Goal: Information Seeking & Learning: Learn about a topic

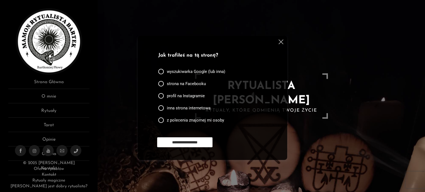
click at [281, 43] on img at bounding box center [281, 42] width 5 height 5
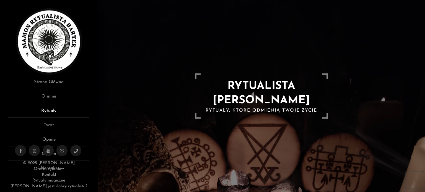
click at [47, 111] on link "Rytuały" at bounding box center [48, 113] width 81 height 10
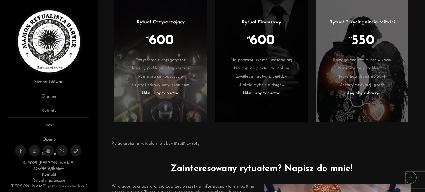
scroll to position [1245, 0]
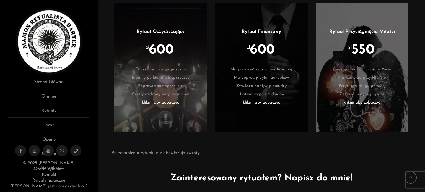
click at [257, 46] on span "600" at bounding box center [262, 50] width 25 height 14
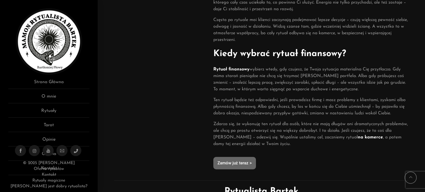
scroll to position [360, 0]
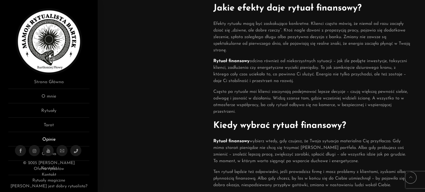
click at [52, 141] on link "Opinie" at bounding box center [48, 141] width 81 height 10
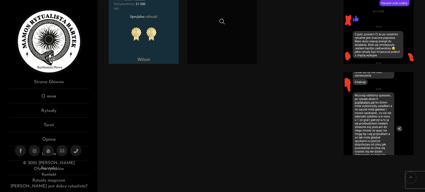
scroll to position [111, 0]
